Goal: Task Accomplishment & Management: Manage account settings

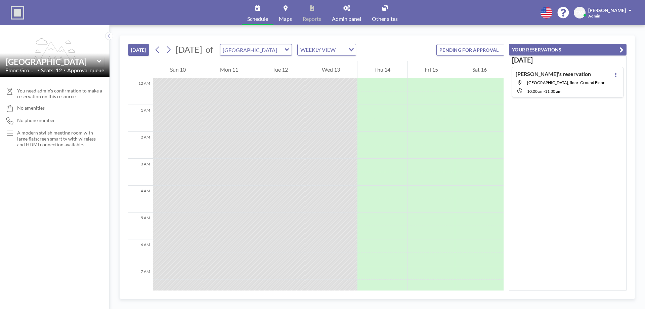
scroll to position [430, 0]
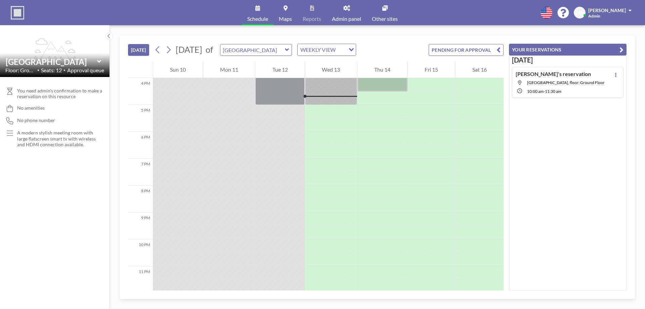
drag, startPoint x: 464, startPoint y: 48, endPoint x: 470, endPoint y: 46, distance: 6.6
click at [464, 48] on button "PENDING FOR APPROVAL" at bounding box center [466, 50] width 75 height 12
click at [603, 91] on div "ADVANCE | Matt & Shaun Matt Smith Vista Meeting Room, floor: Ground Floor 2:30 …" at bounding box center [568, 86] width 112 height 38
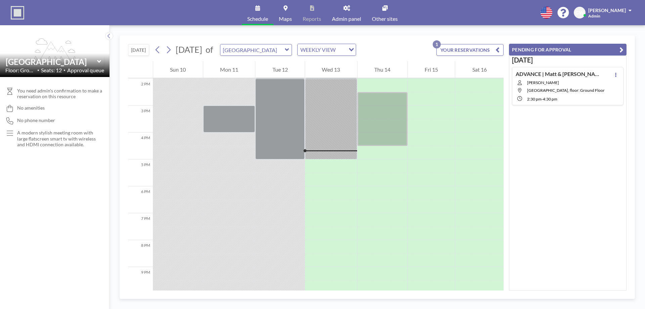
scroll to position [376, 0]
click at [615, 75] on icon at bounding box center [615, 75] width 1 height 4
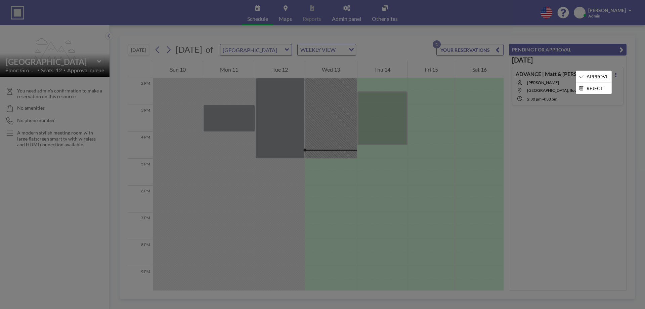
click at [599, 78] on li "APPROVE" at bounding box center [593, 76] width 35 height 11
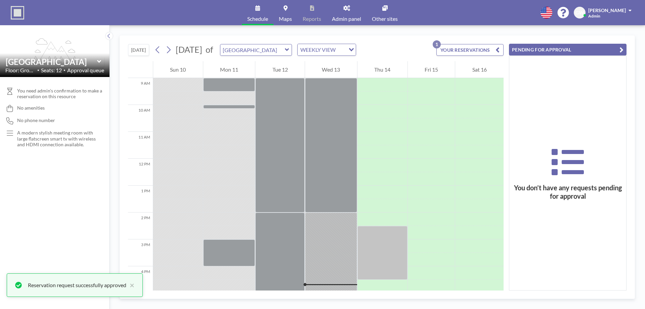
scroll to position [107, 0]
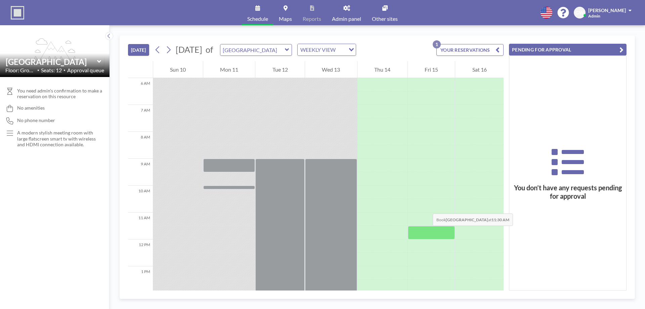
scroll to position [206, 0]
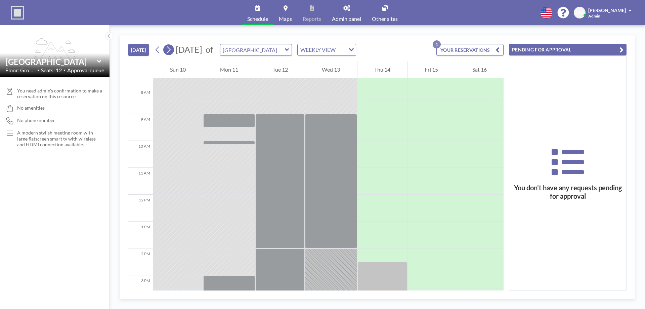
click at [174, 48] on button at bounding box center [168, 49] width 11 height 11
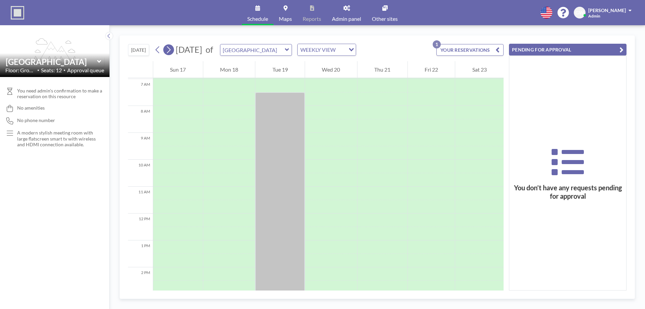
scroll to position [202, 0]
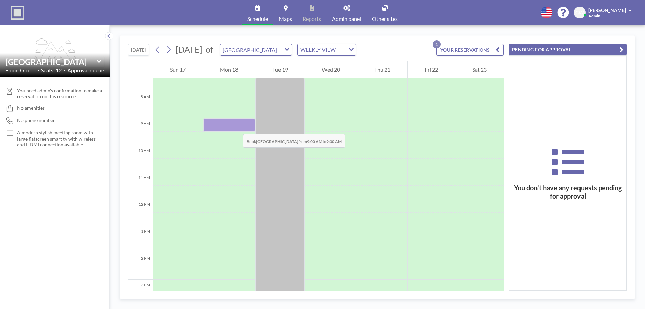
click at [236, 127] on div at bounding box center [229, 124] width 52 height 13
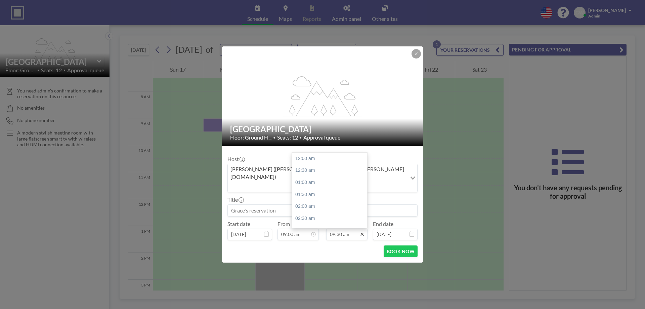
scroll to position [227, 0]
click at [357, 230] on input "09:30 am" at bounding box center [346, 233] width 41 height 11
click at [326, 165] on div "10:00 am" at bounding box center [331, 171] width 79 height 12
type input "10:00 am"
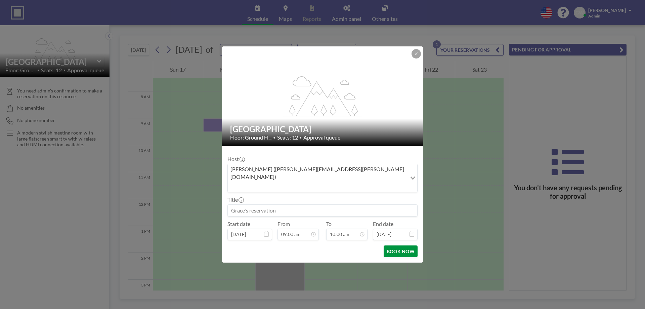
click at [396, 245] on button "BOOK NOW" at bounding box center [401, 251] width 34 height 12
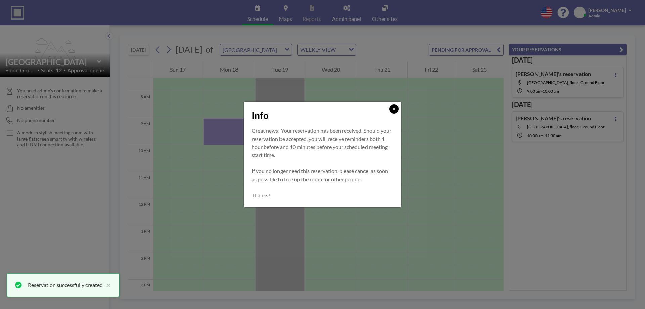
click at [395, 108] on icon at bounding box center [394, 108] width 2 height 2
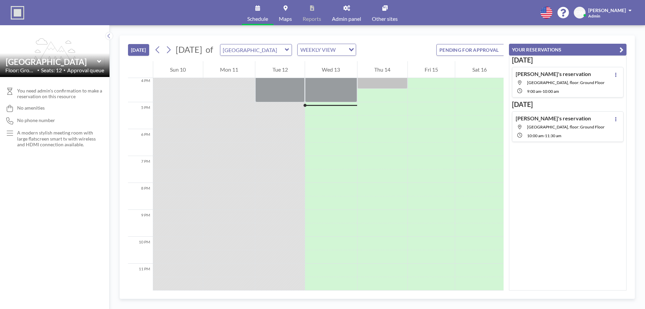
scroll to position [436, 0]
